Goal: Check status: Check status

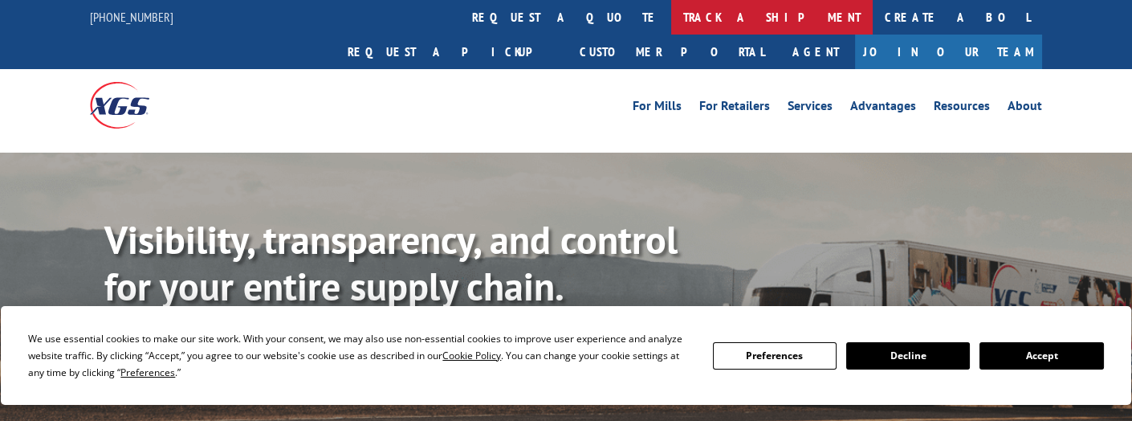
click at [671, 19] on link "track a shipment" at bounding box center [771, 17] width 201 height 35
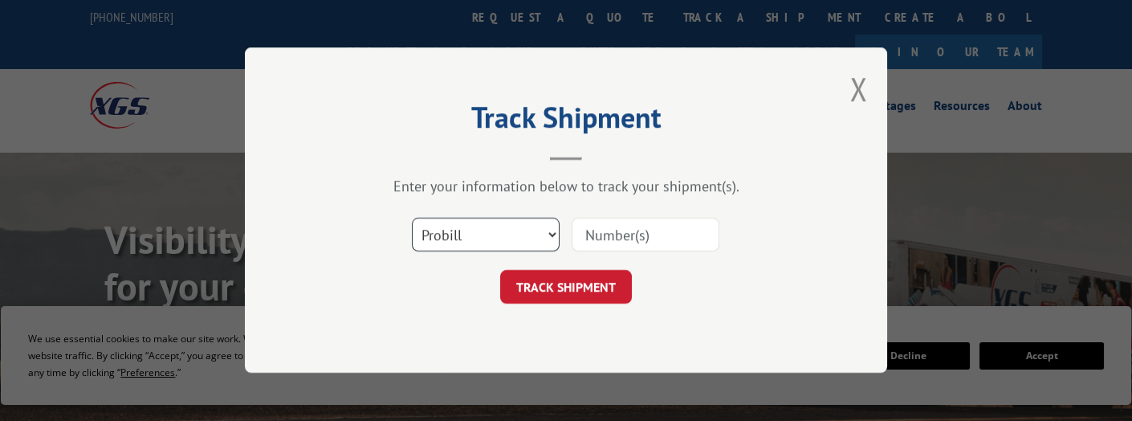
click at [470, 238] on select "Select category... Probill BOL PO" at bounding box center [486, 235] width 148 height 34
select select "bol"
click at [412, 218] on select "Select category... Probill BOL PO" at bounding box center [486, 235] width 148 height 34
click at [648, 240] on input at bounding box center [646, 235] width 148 height 34
paste input "2846187"
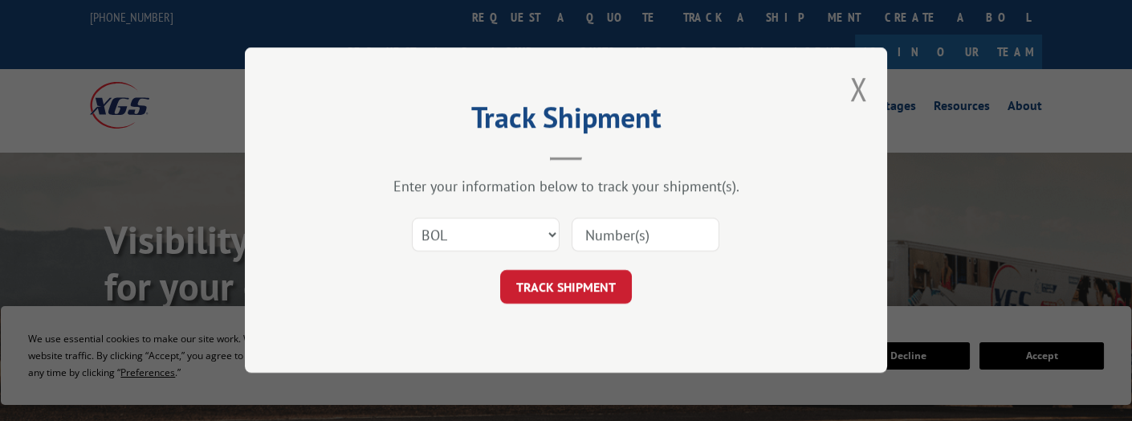
type input "2846187"
click button "TRACK SHIPMENT" at bounding box center [566, 288] width 132 height 34
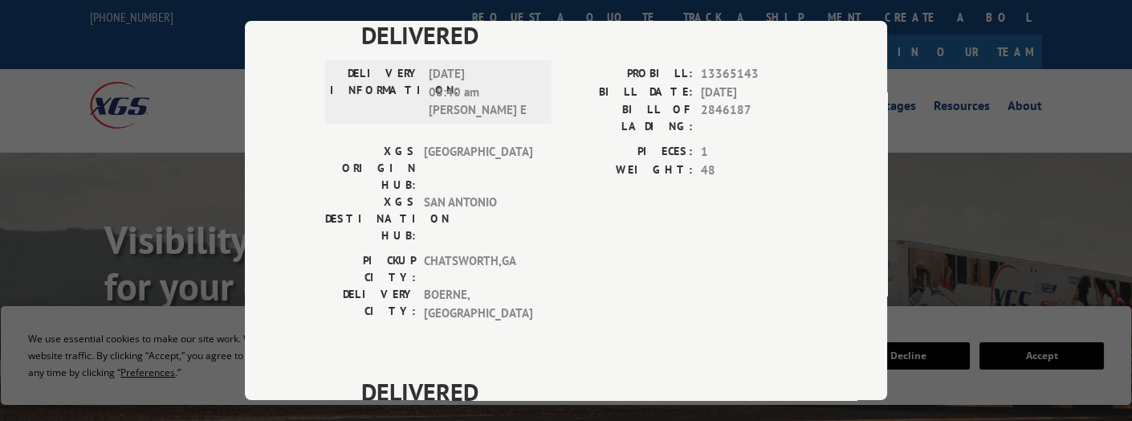
scroll to position [344, 0]
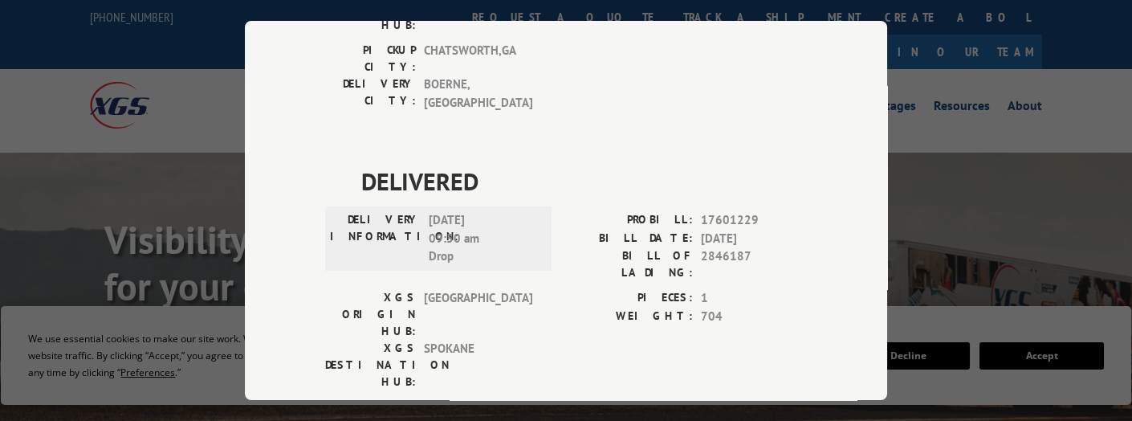
click at [644, 67] on div "DELIVERED DELIVERY INFORMATION: [DATE] 08:40 am [PERSON_NAME] E PROBILL: 133651…" at bounding box center [566, 162] width 482 height 710
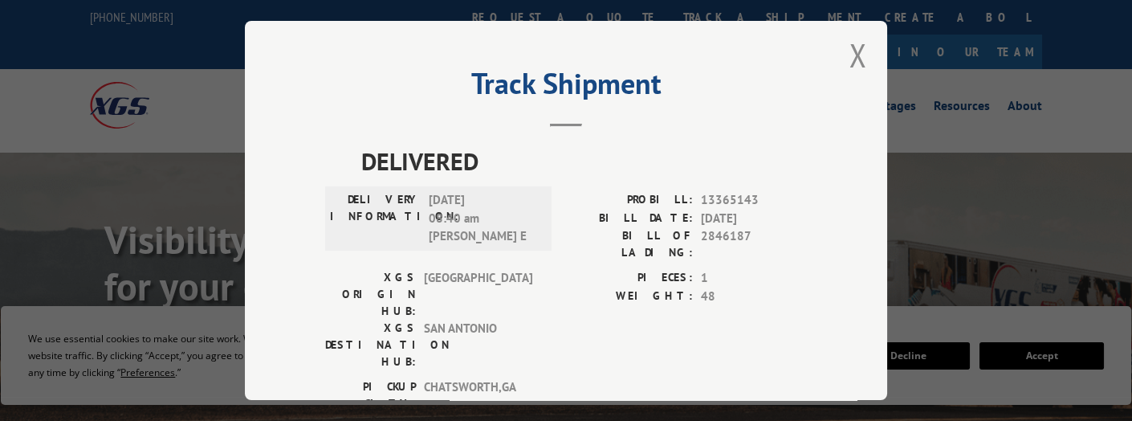
scroll to position [0, 0]
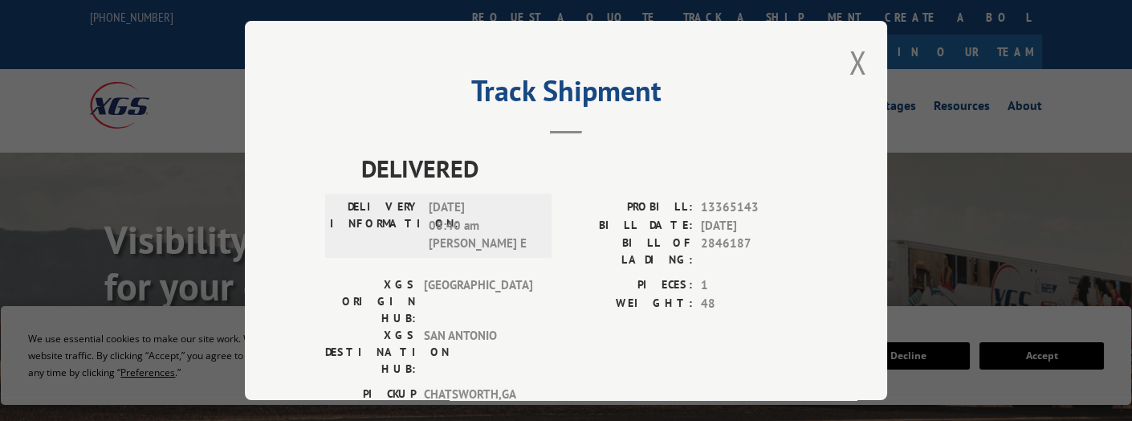
click at [954, 128] on div "Track Shipment DELIVERED DELIVERY INFORMATION: [DATE] 08:40 am [PERSON_NAME] E …" at bounding box center [566, 210] width 1132 height 421
click at [853, 64] on button "Close modal" at bounding box center [858, 62] width 18 height 43
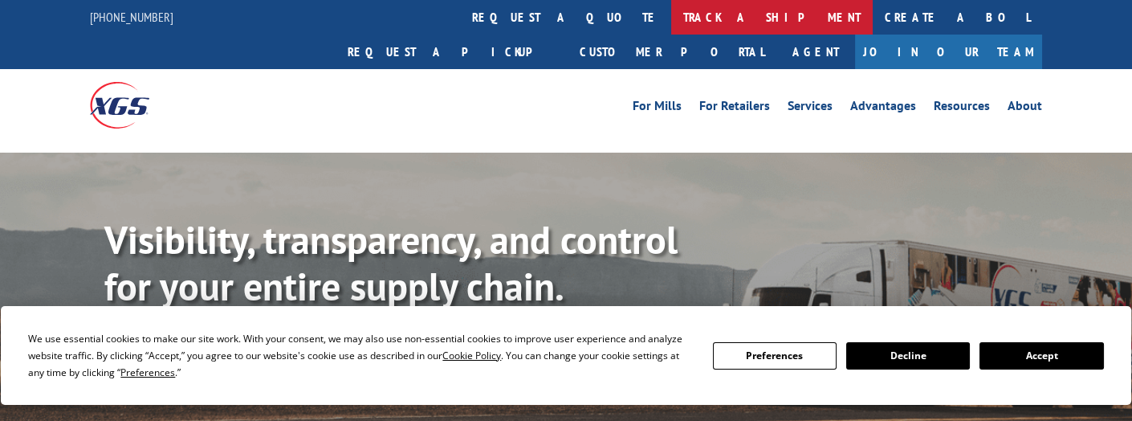
click at [671, 18] on link "track a shipment" at bounding box center [771, 17] width 201 height 35
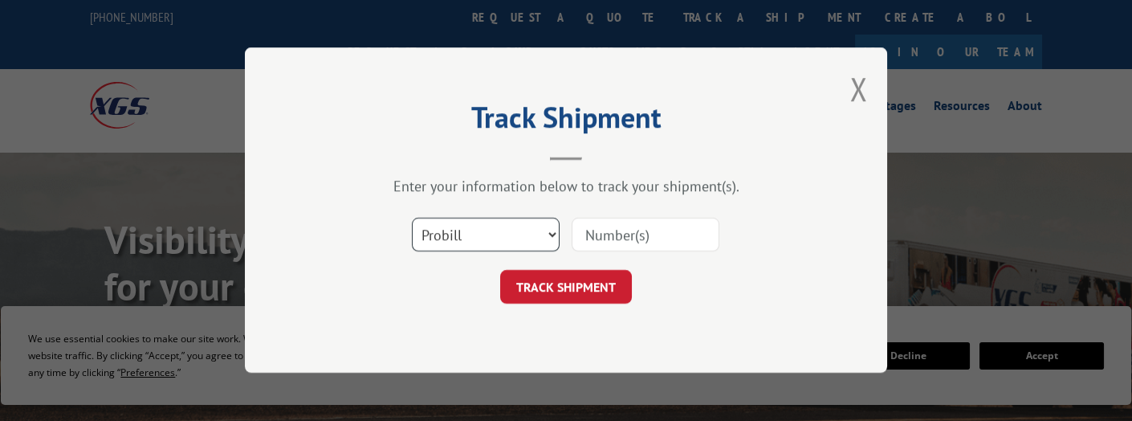
click at [547, 232] on select "Select category... Probill BOL PO" at bounding box center [486, 235] width 148 height 34
select select "bol"
click at [412, 218] on select "Select category... Probill BOL PO" at bounding box center [486, 235] width 148 height 34
click at [625, 228] on input at bounding box center [646, 235] width 148 height 34
paste input "295891688"
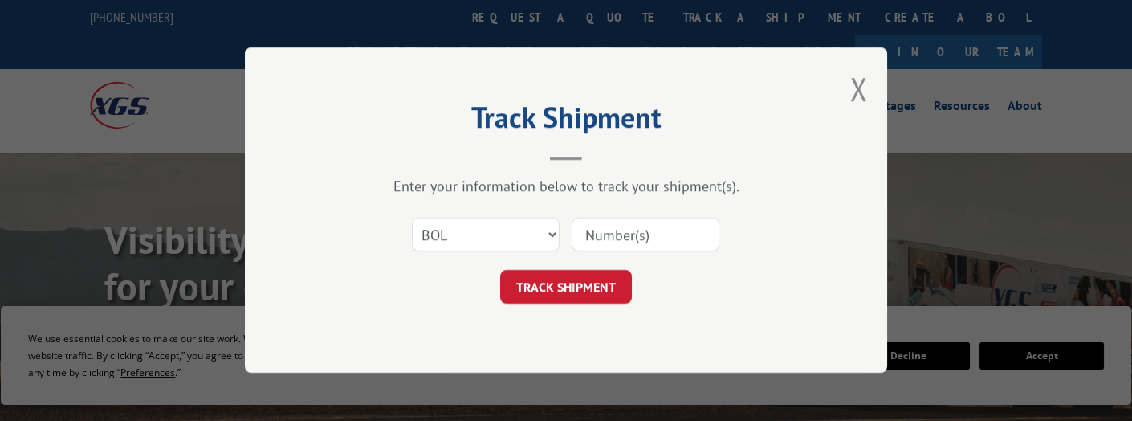
type input "295891688"
click button "TRACK SHIPMENT" at bounding box center [566, 288] width 132 height 34
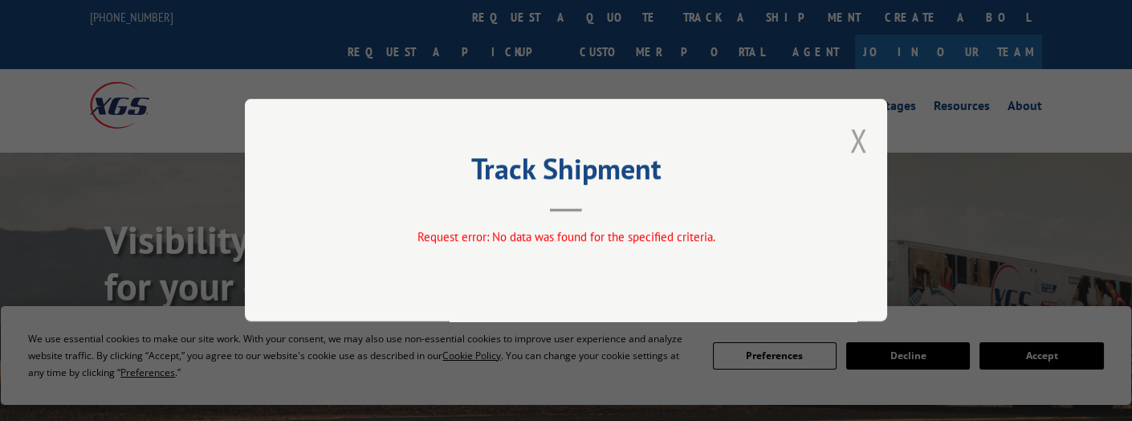
click at [863, 136] on button "Close modal" at bounding box center [858, 140] width 18 height 43
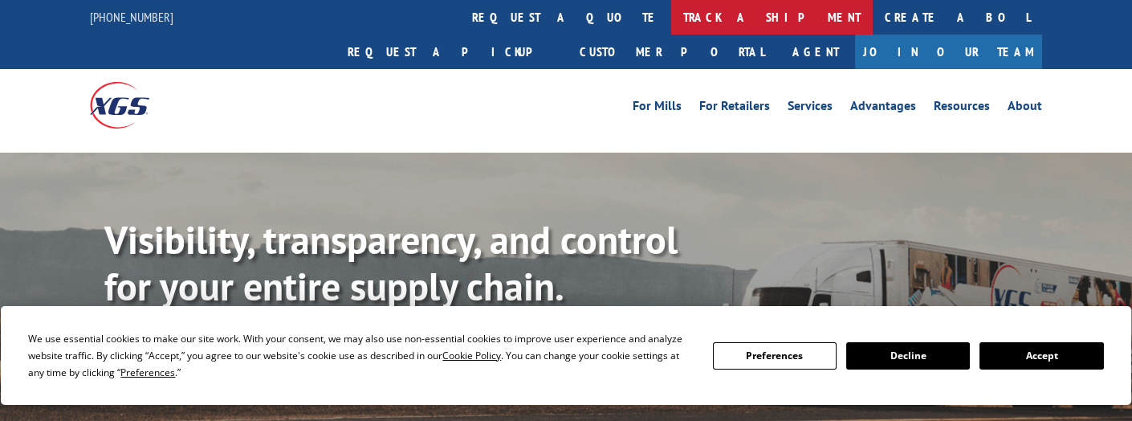
click at [671, 19] on link "track a shipment" at bounding box center [771, 17] width 201 height 35
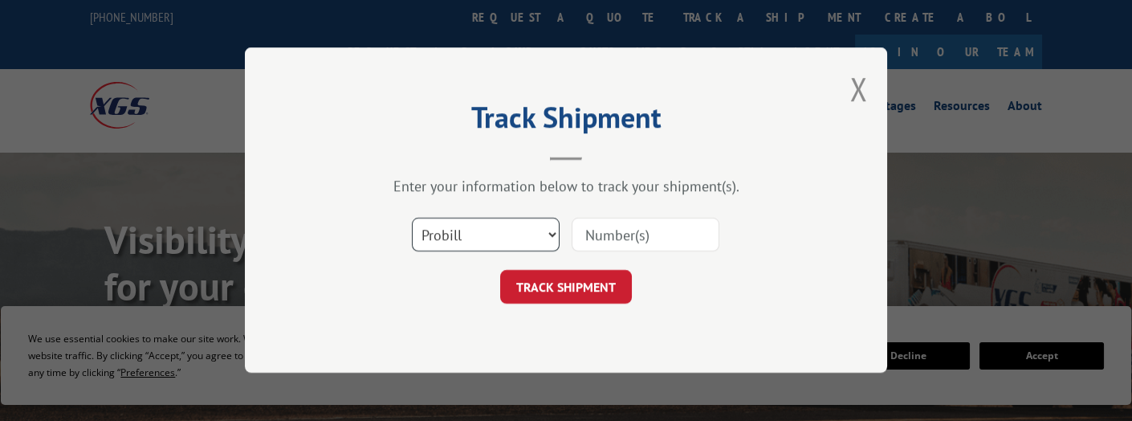
click at [499, 226] on select "Select category... Probill BOL PO" at bounding box center [486, 235] width 148 height 34
select select "bol"
click at [412, 218] on select "Select category... Probill BOL PO" at bounding box center [486, 235] width 148 height 34
click at [649, 238] on input at bounding box center [646, 235] width 148 height 34
paste input "2853411"
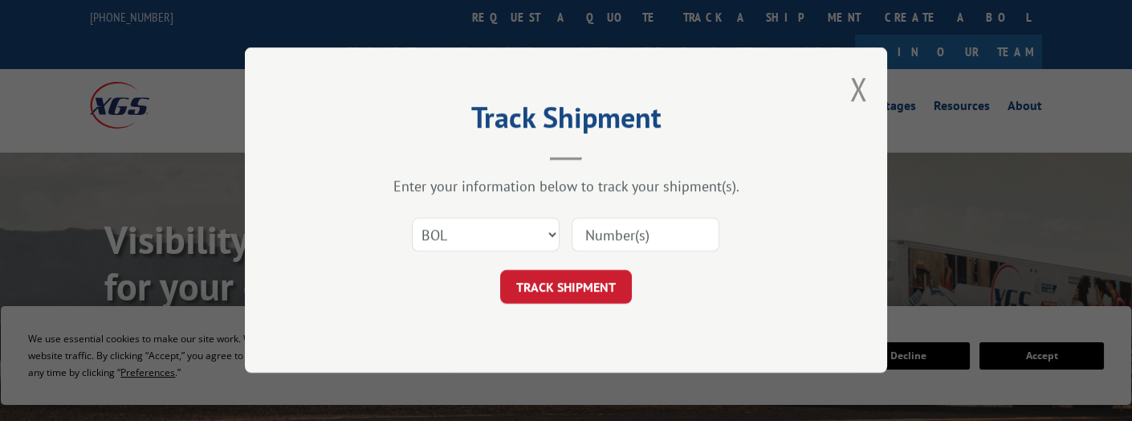
type input "2853411"
click at [600, 282] on button "TRACK SHIPMENT" at bounding box center [566, 288] width 132 height 34
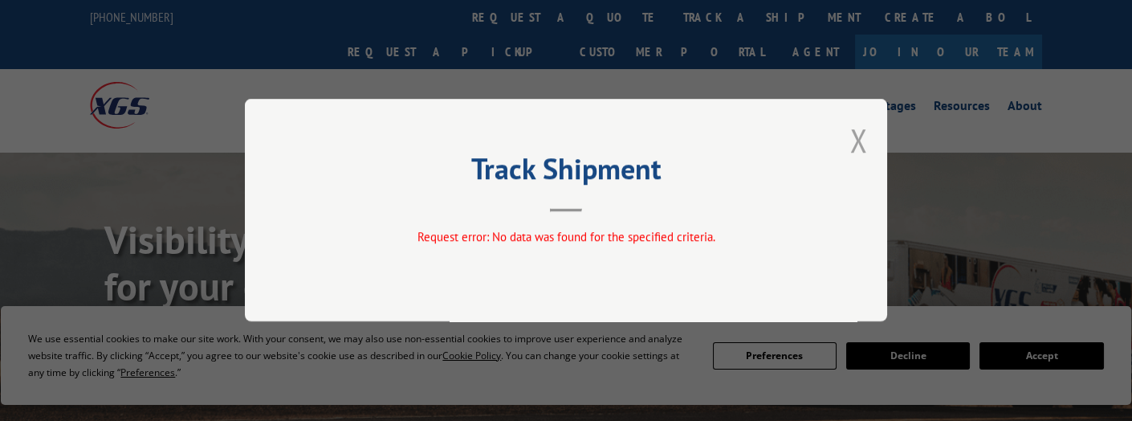
click at [857, 130] on button "Close modal" at bounding box center [858, 140] width 18 height 43
